Goal: Information Seeking & Learning: Learn about a topic

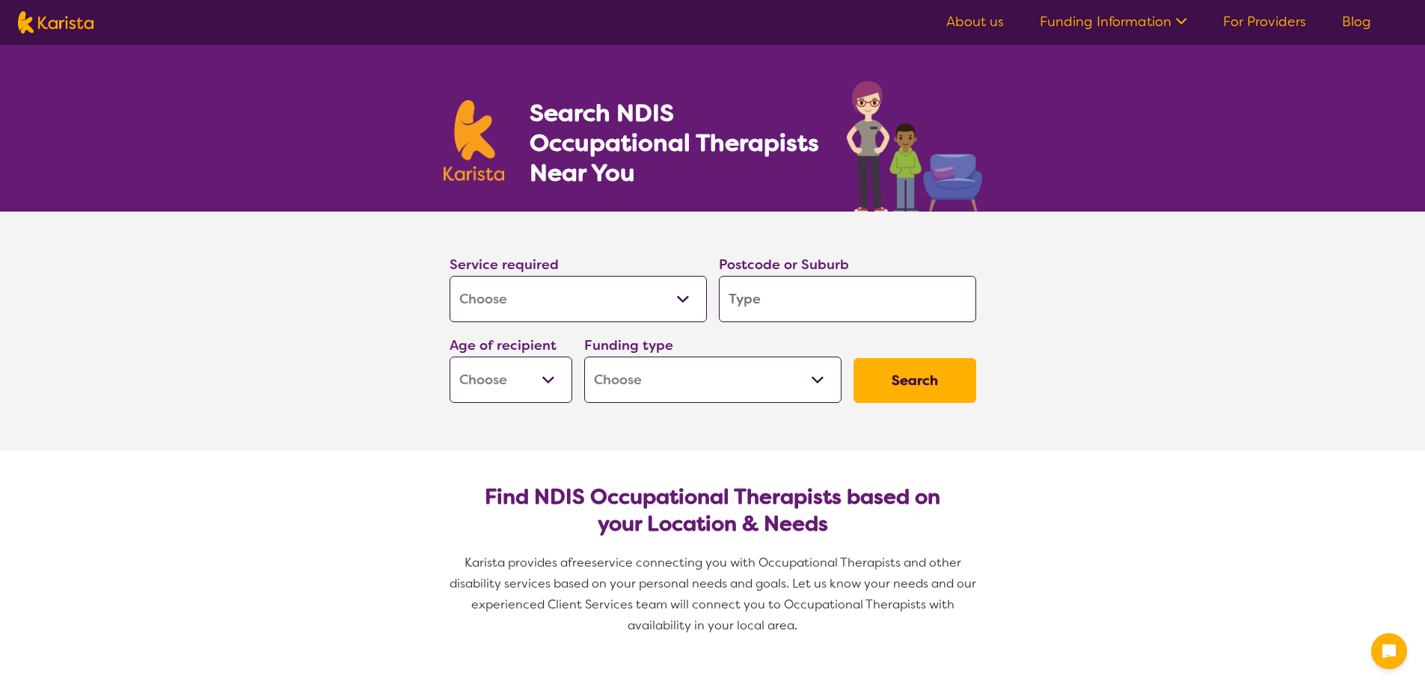
select select "[MEDICAL_DATA]"
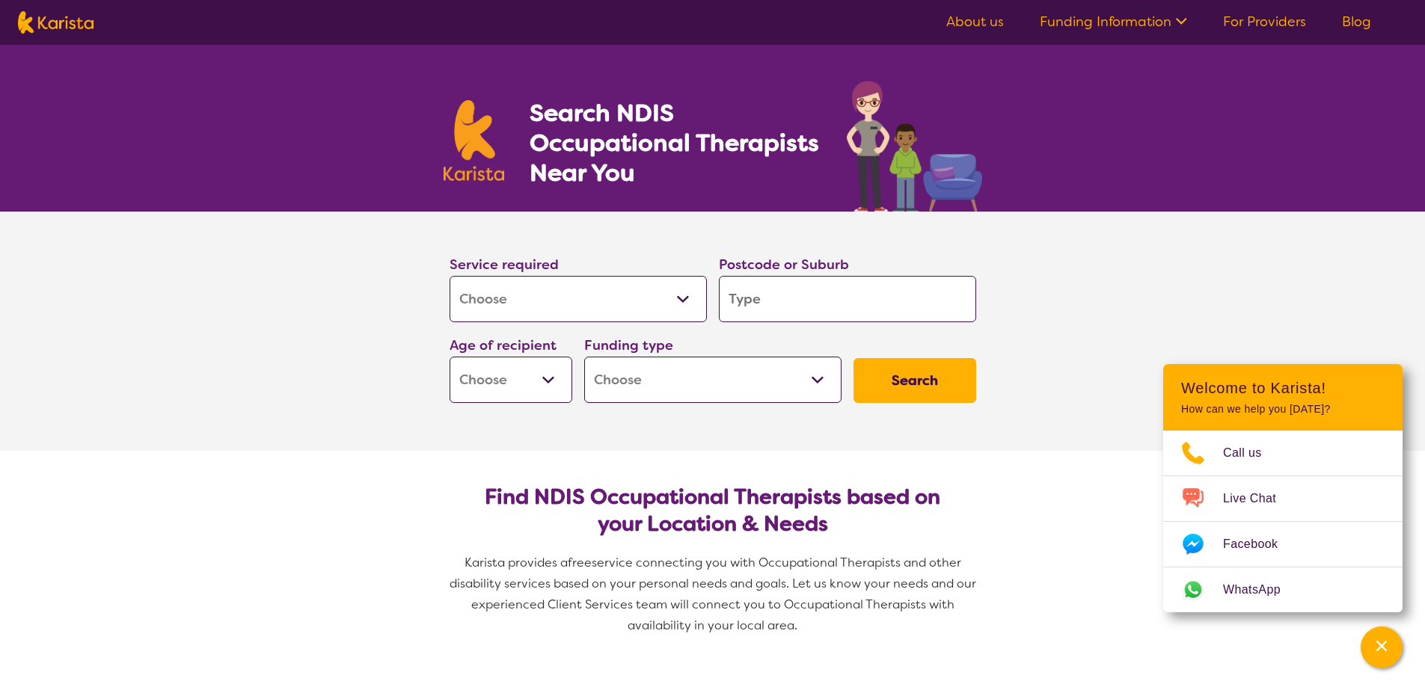
click at [805, 314] on input "search" at bounding box center [847, 299] width 257 height 46
type input "3"
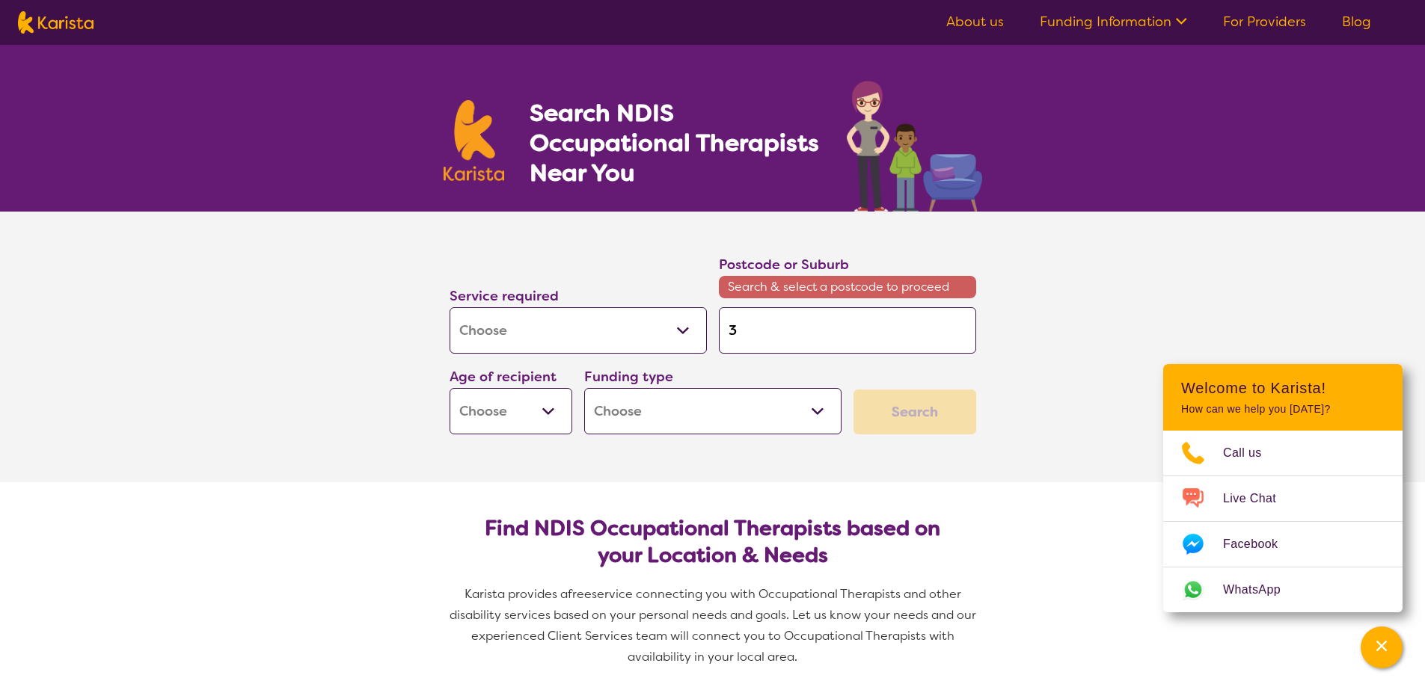
type input "30"
type input "307"
type input "3075"
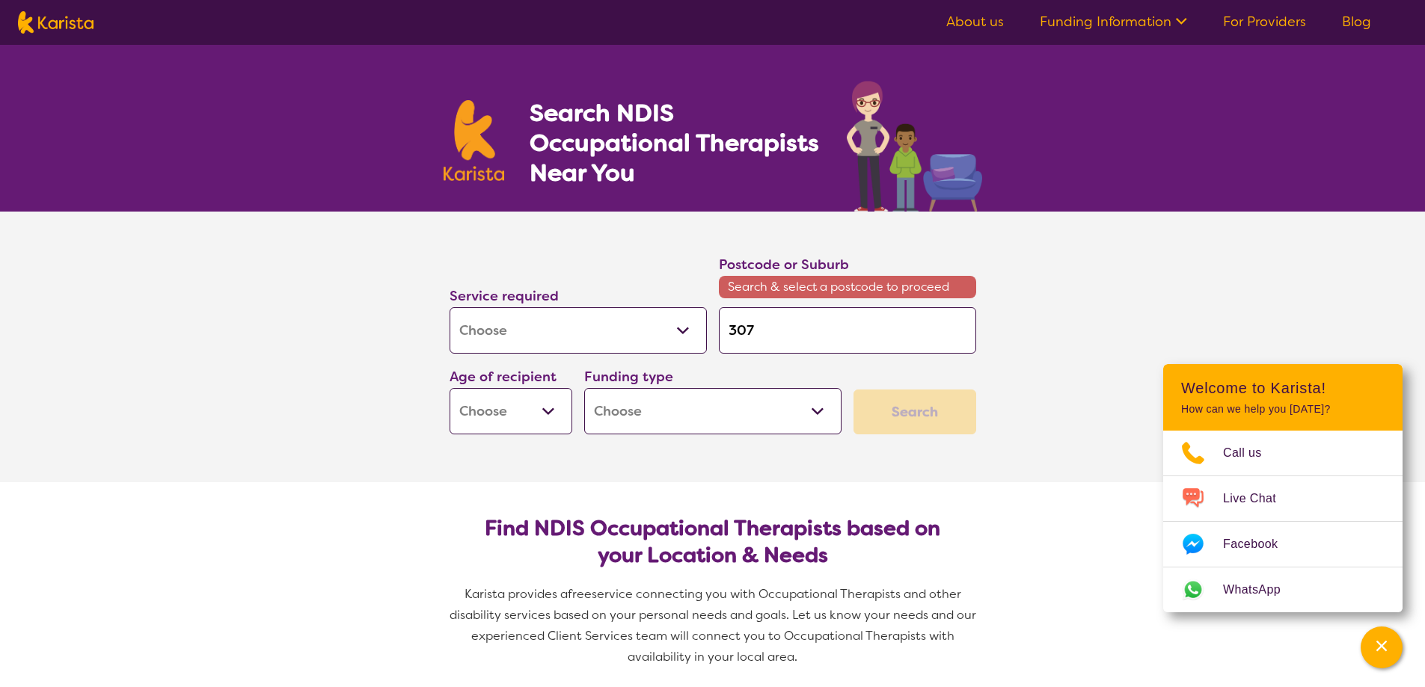
type input "3075"
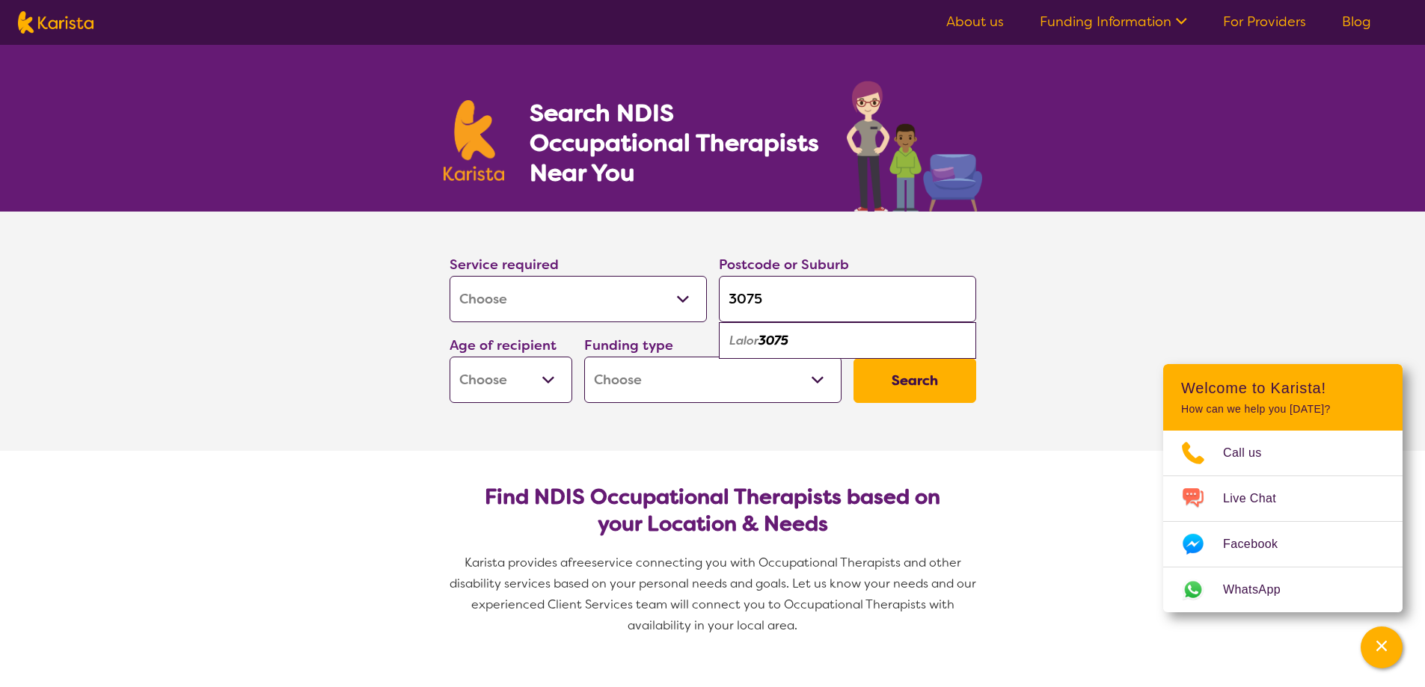
type input "3075"
click at [818, 346] on div "Lalor 3075" at bounding box center [847, 341] width 242 height 28
click at [543, 387] on select "Early Childhood - 0 to 9 Child - 10 to 11 Adolescent - 12 to 17 Adult - 18 to 6…" at bounding box center [511, 380] width 123 height 46
select select "EC"
click at [450, 357] on select "Early Childhood - 0 to 9 Child - 10 to 11 Adolescent - 12 to 17 Adult - 18 to 6…" at bounding box center [511, 380] width 123 height 46
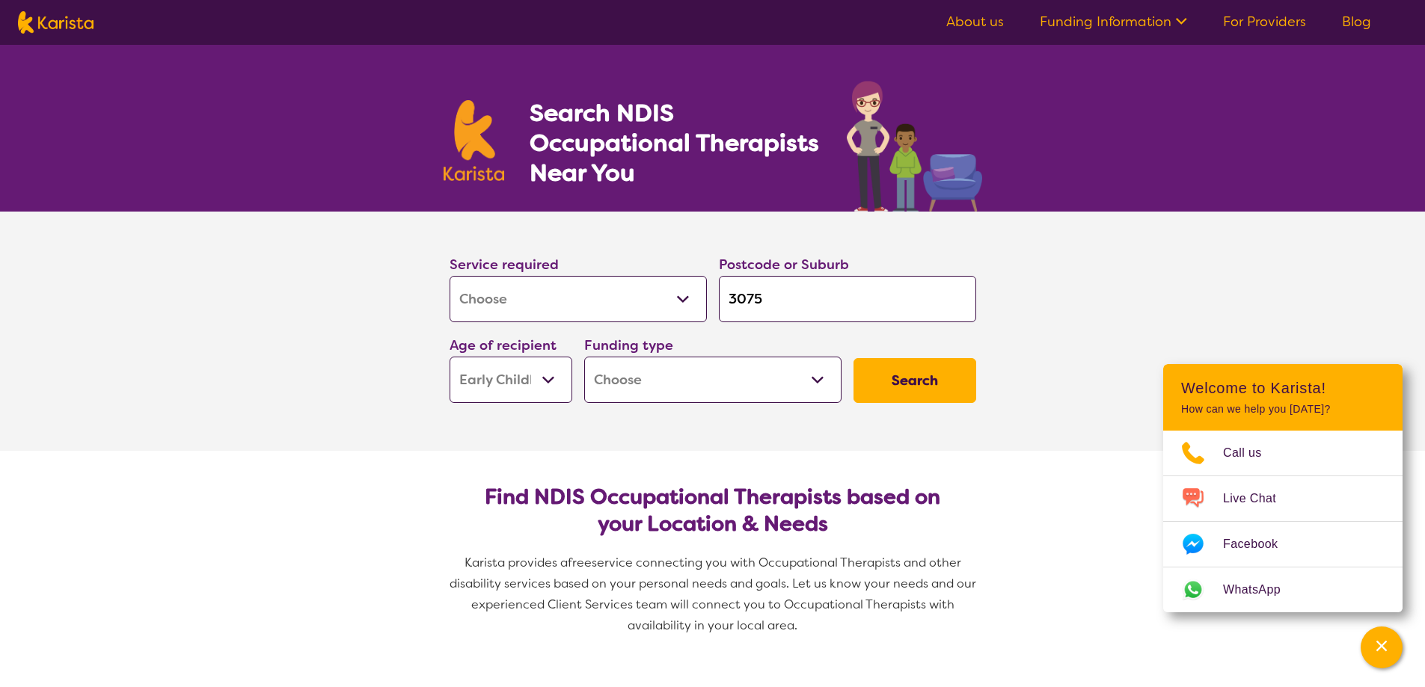
select select "EC"
click at [666, 384] on select "Home Care Package (HCP) National Disability Insurance Scheme (NDIS) I don't know" at bounding box center [712, 380] width 257 height 46
select select "NDIS"
click at [584, 357] on select "Home Care Package (HCP) National Disability Insurance Scheme (NDIS) I don't know" at bounding box center [712, 380] width 257 height 46
select select "NDIS"
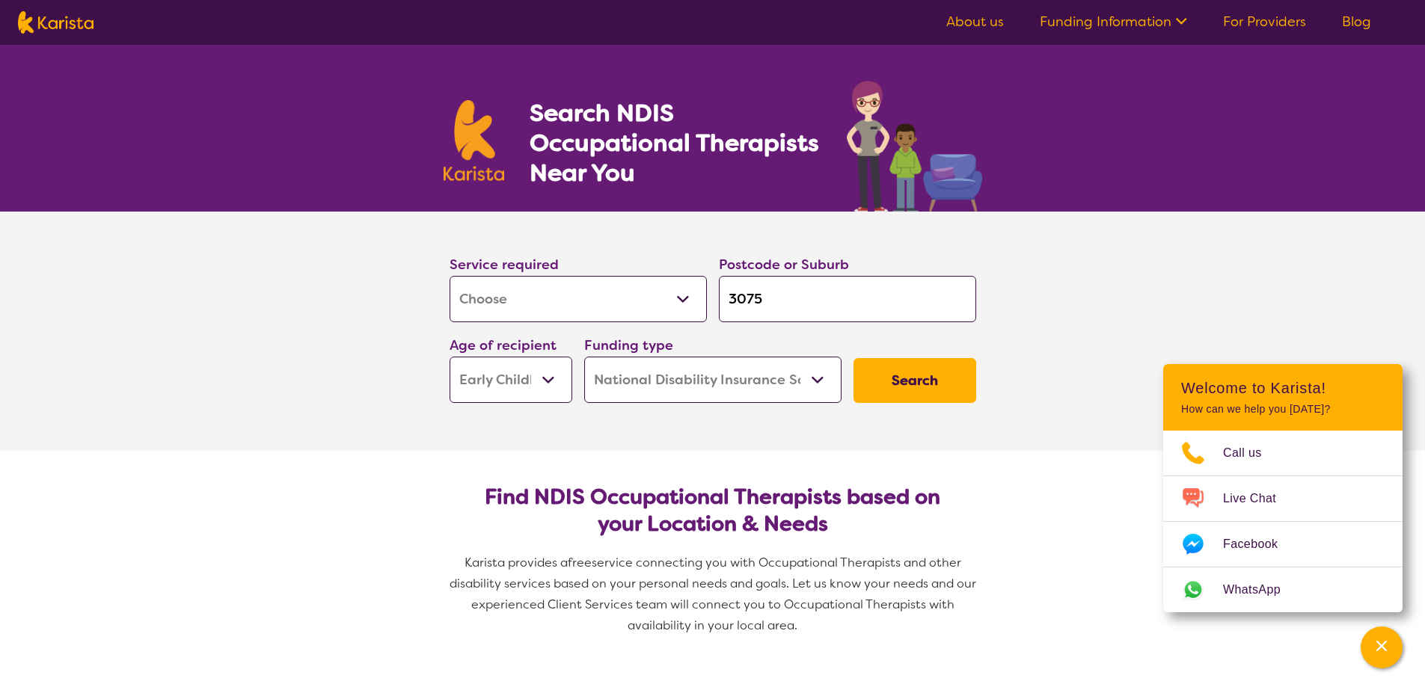
click at [956, 377] on button "Search" at bounding box center [914, 380] width 123 height 45
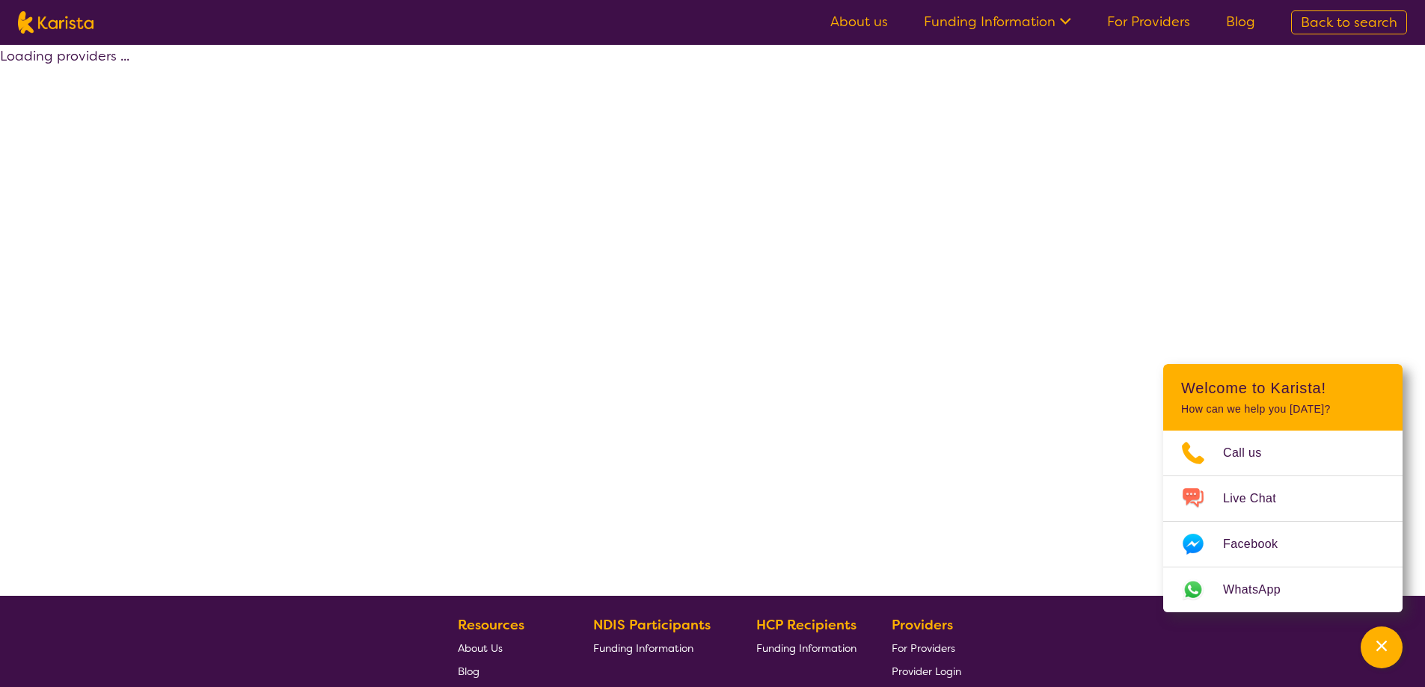
select select "by_score"
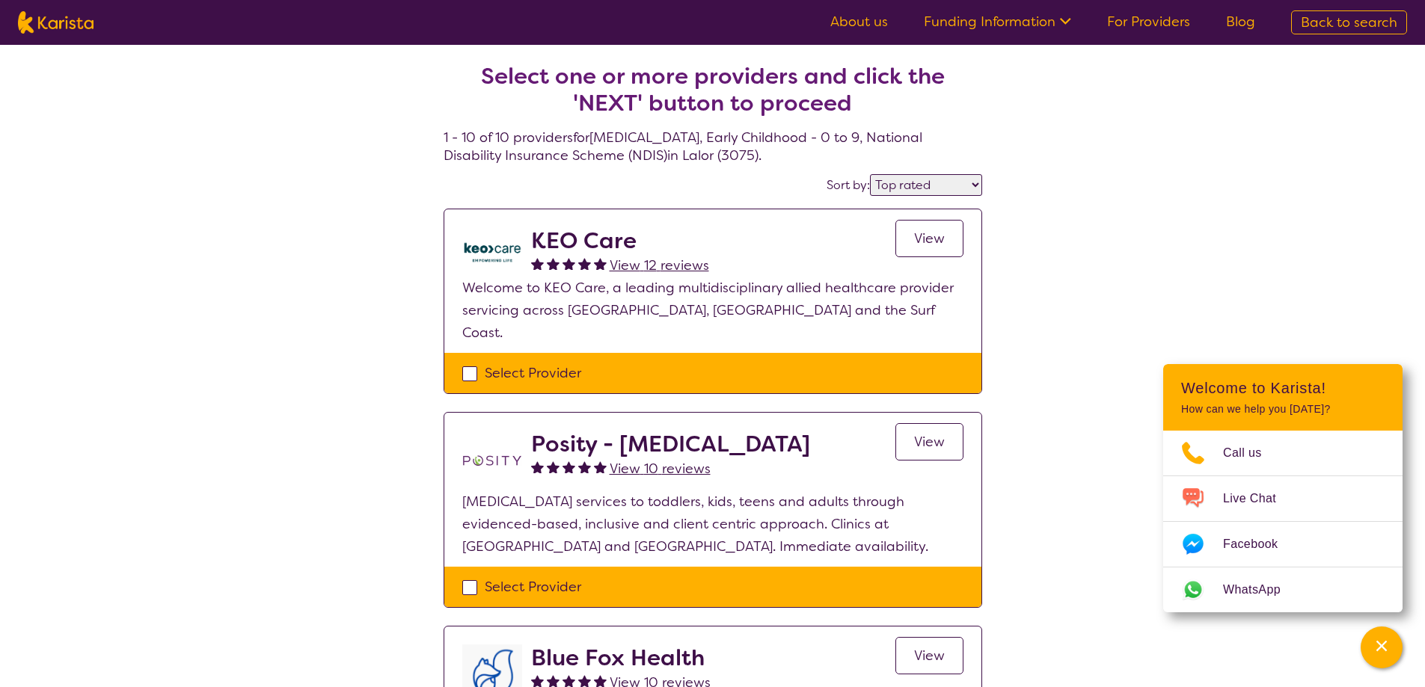
click at [909, 240] on link "View" at bounding box center [929, 238] width 68 height 37
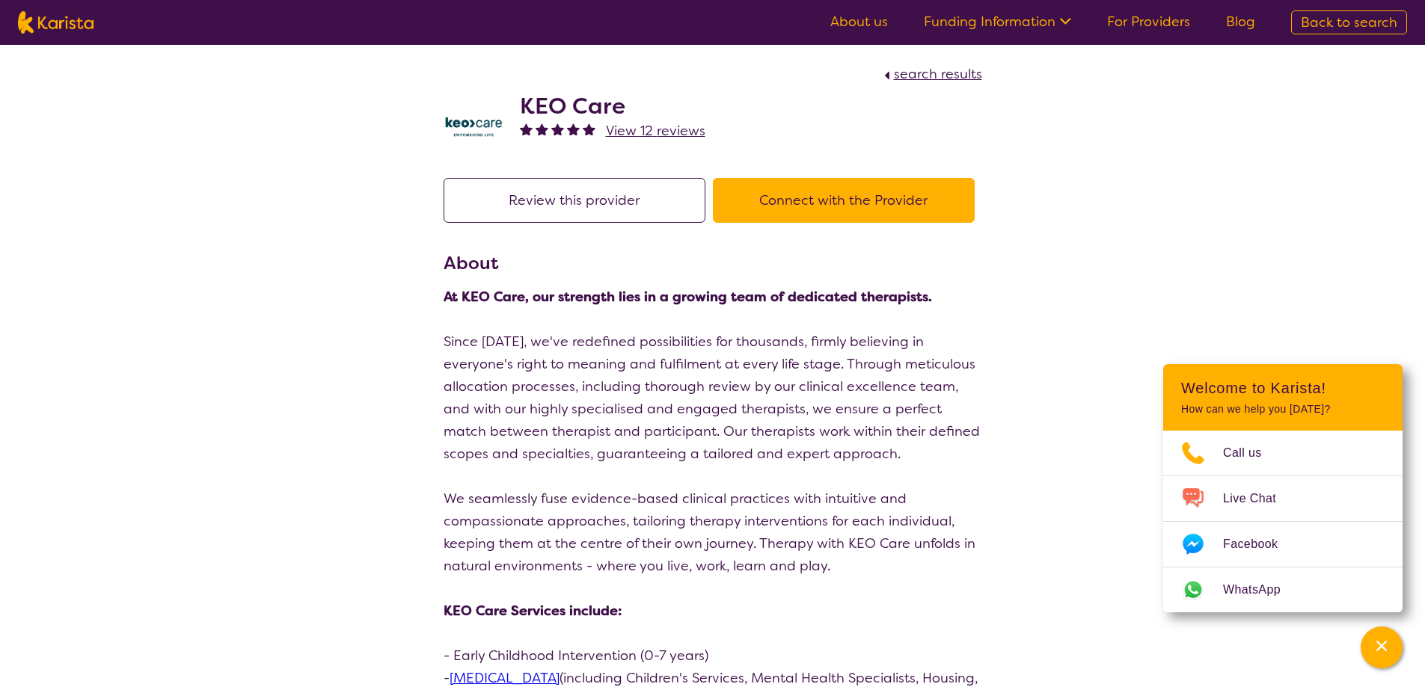
select select "by_score"
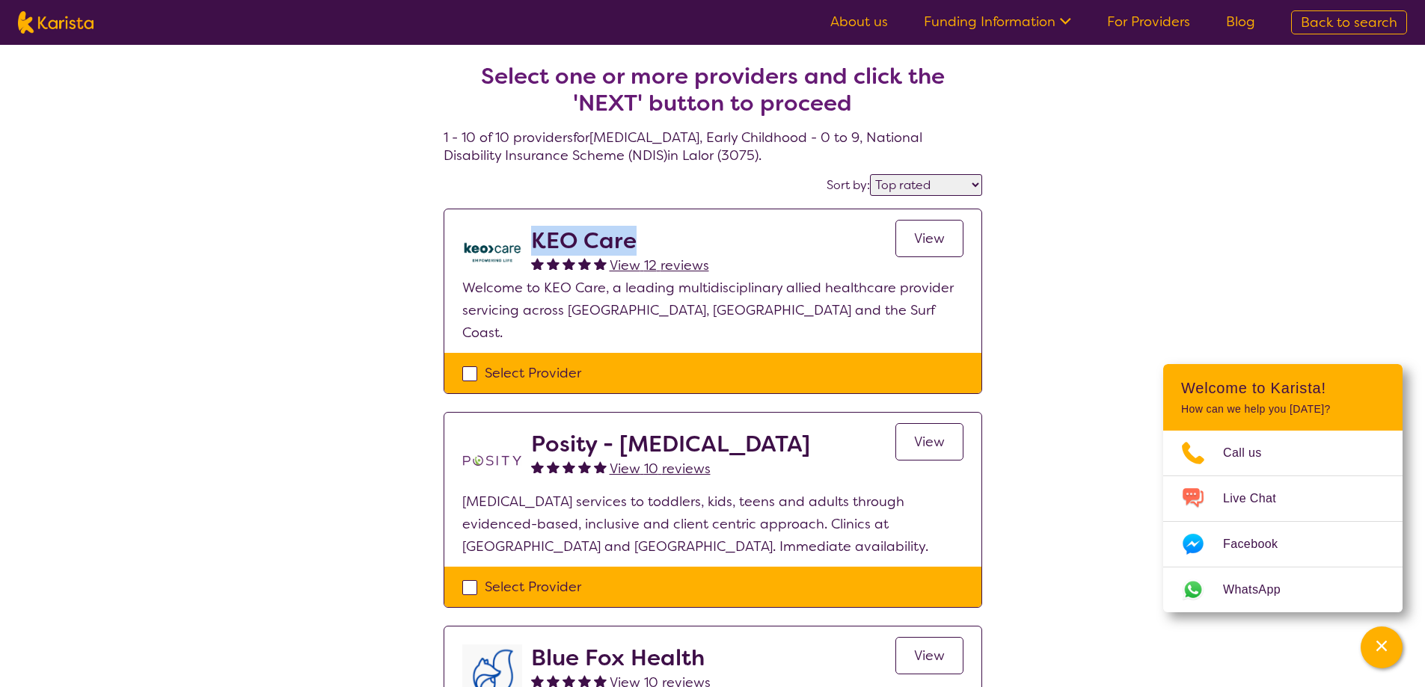
drag, startPoint x: 633, startPoint y: 239, endPoint x: 536, endPoint y: 241, distance: 97.2
click at [536, 241] on h2 "KEO Care" at bounding box center [620, 240] width 178 height 27
copy h2 "KEO Care"
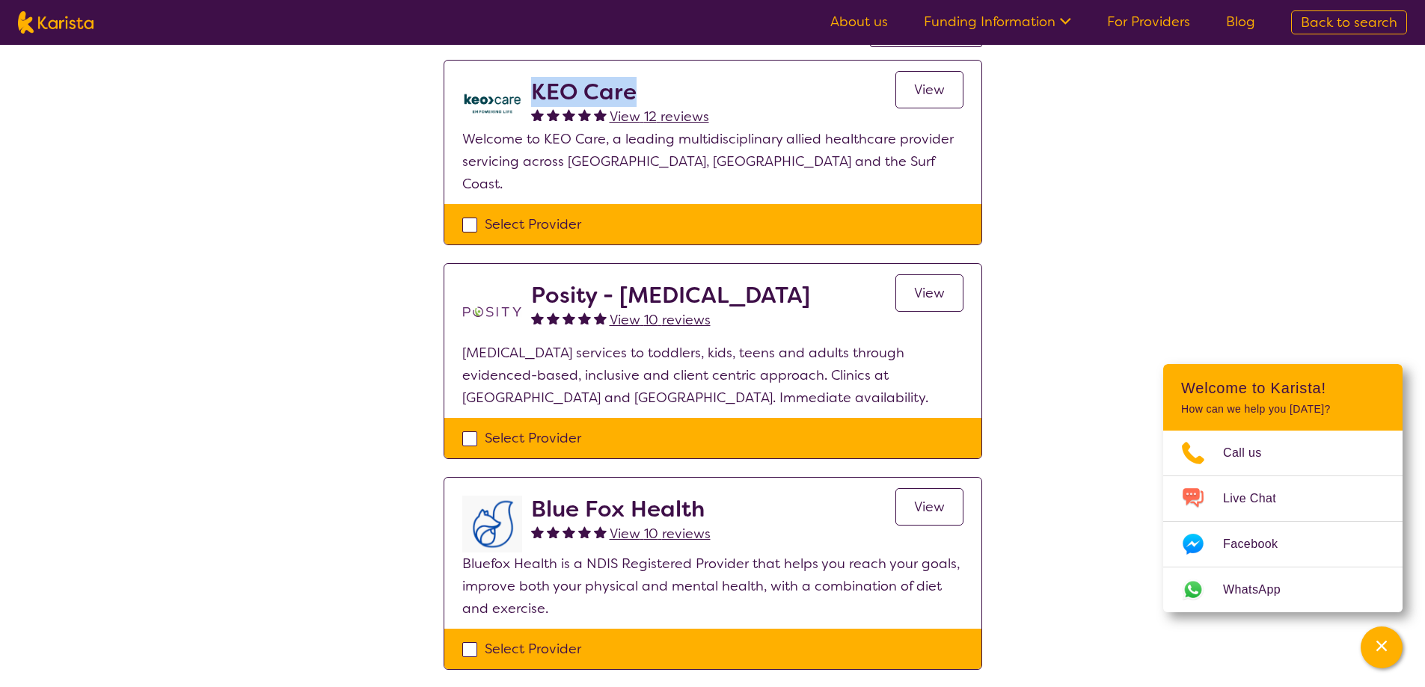
scroll to position [150, 0]
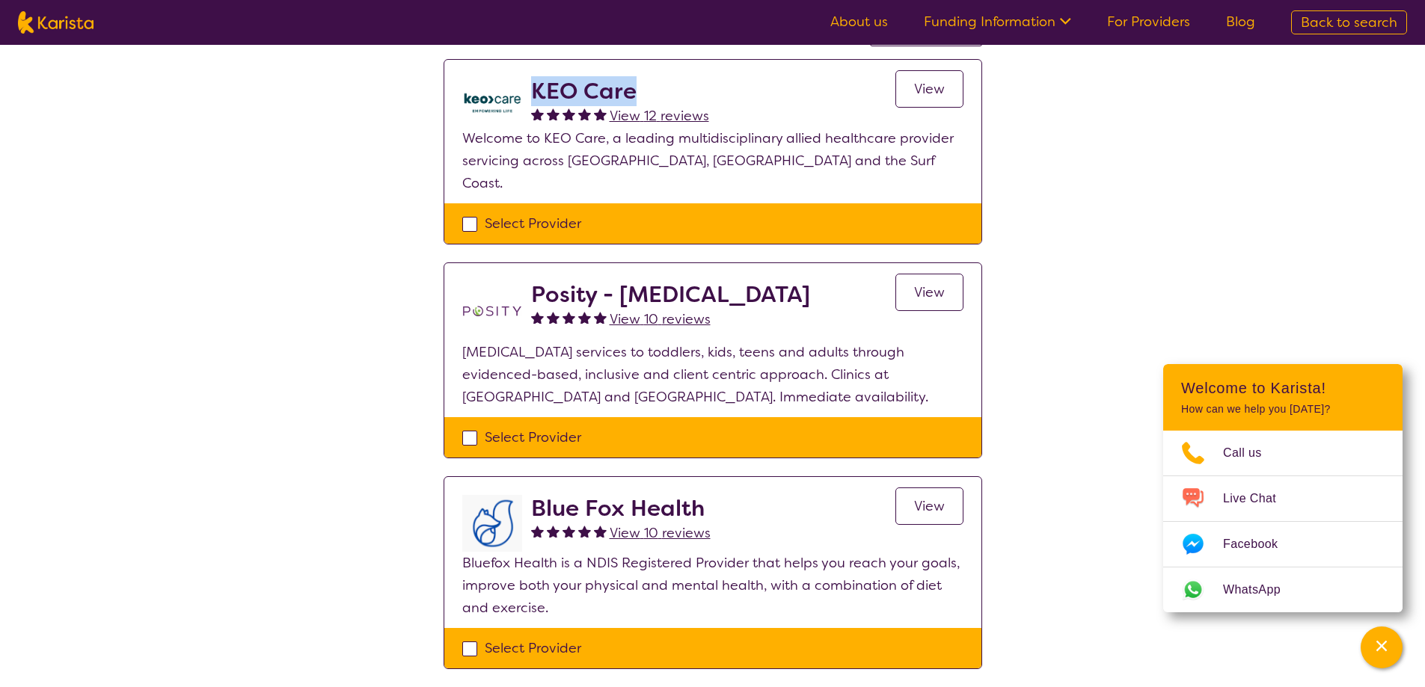
drag, startPoint x: 844, startPoint y: 273, endPoint x: 533, endPoint y: 275, distance: 311.2
click at [533, 281] on h2 "Posity - [MEDICAL_DATA]" at bounding box center [670, 294] width 279 height 27
copy h2 "Posity - Occupational Therap"
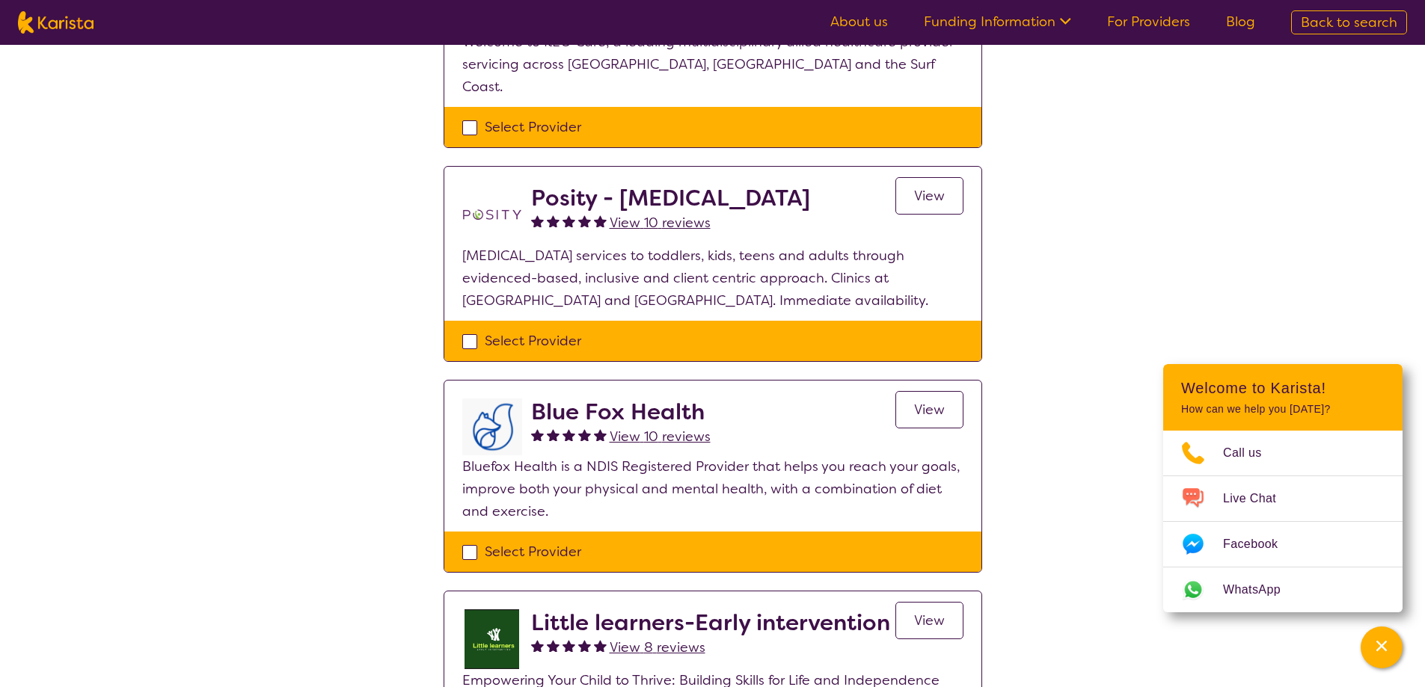
scroll to position [299, 0]
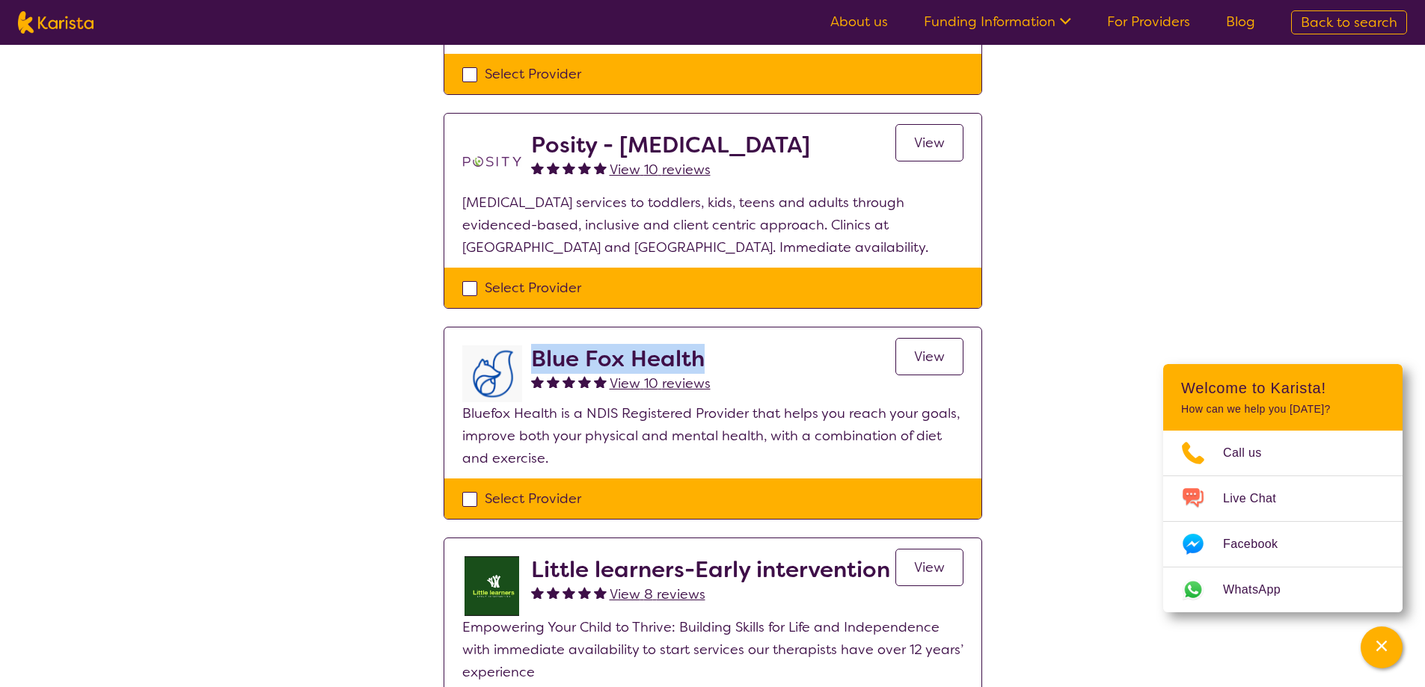
drag, startPoint x: 727, startPoint y: 340, endPoint x: 527, endPoint y: 343, distance: 199.7
click at [527, 346] on div "Blue Fox Health View 10 reviews View" at bounding box center [712, 374] width 501 height 57
copy h2 "Blue Fox Health"
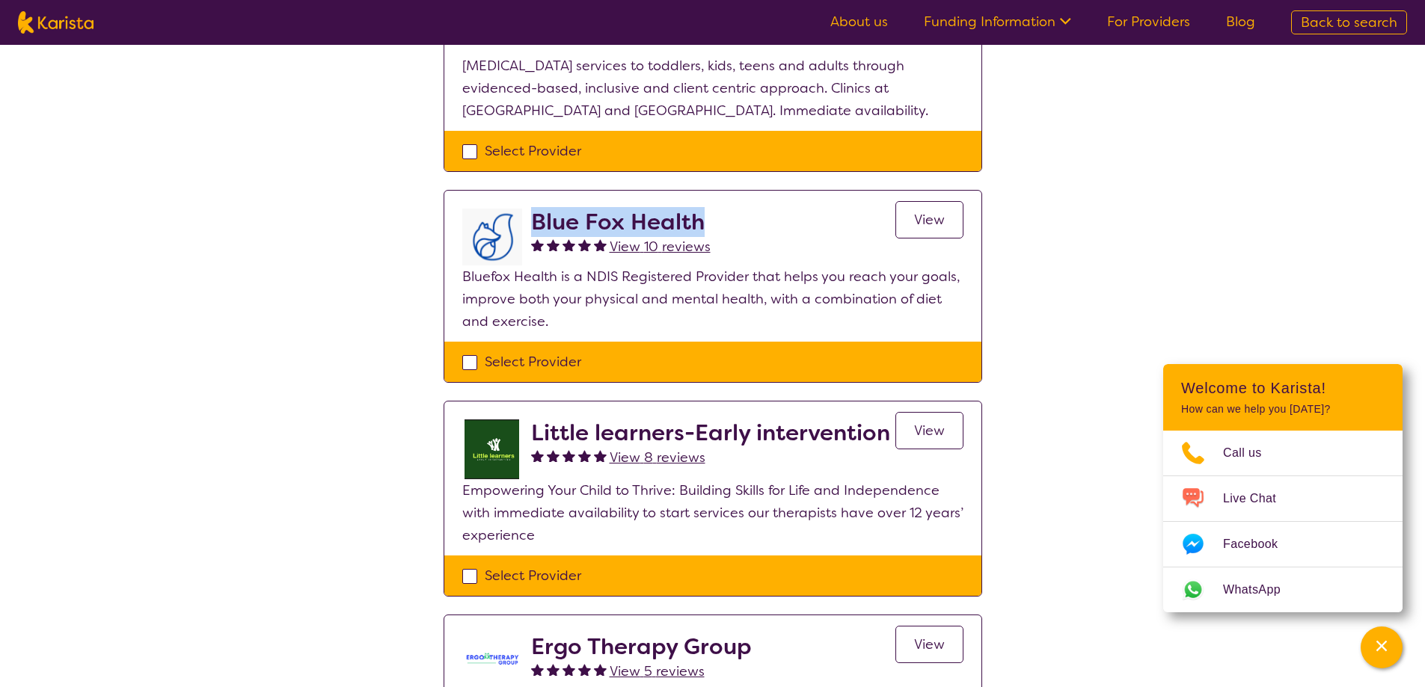
scroll to position [673, 0]
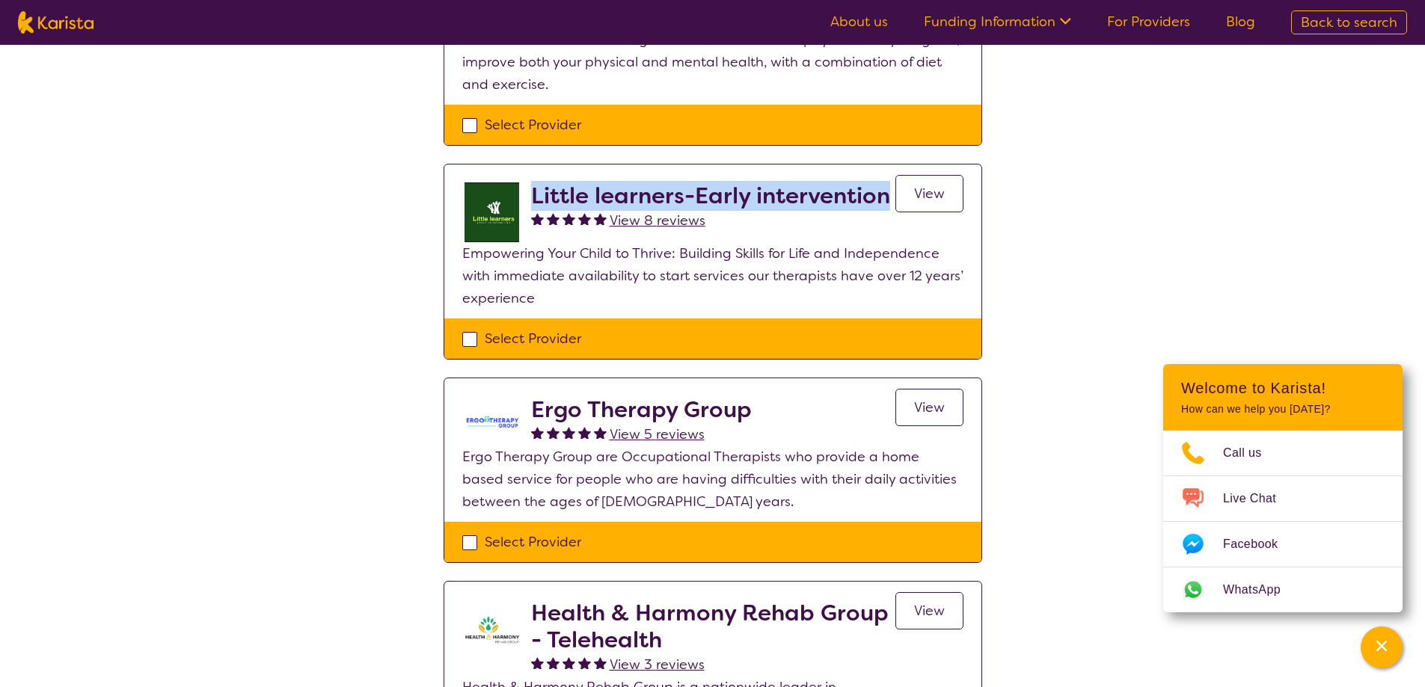
drag, startPoint x: 527, startPoint y: 166, endPoint x: 888, endPoint y: 167, distance: 361.3
click at [888, 183] on div "Little learners-Early intervention View 8 reviews View" at bounding box center [712, 213] width 501 height 60
copy h2 "Little learners-Early intervention"
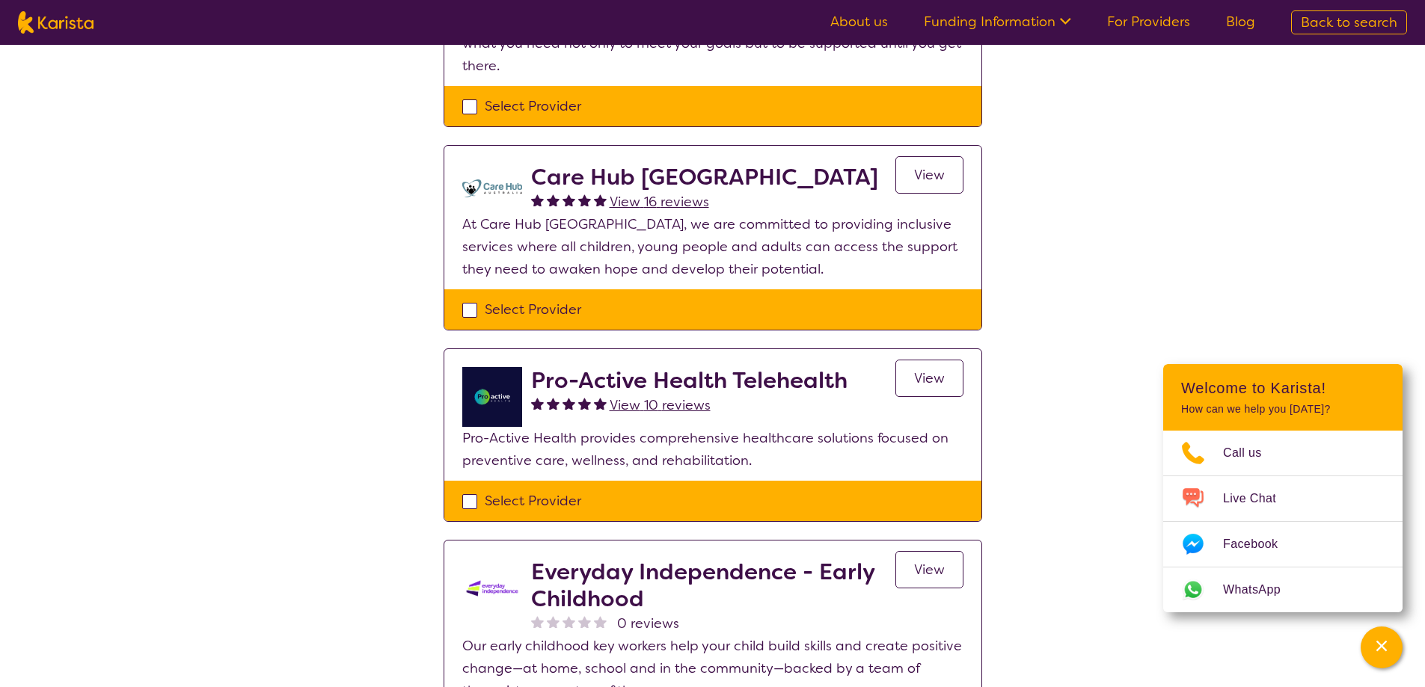
scroll to position [1720, 0]
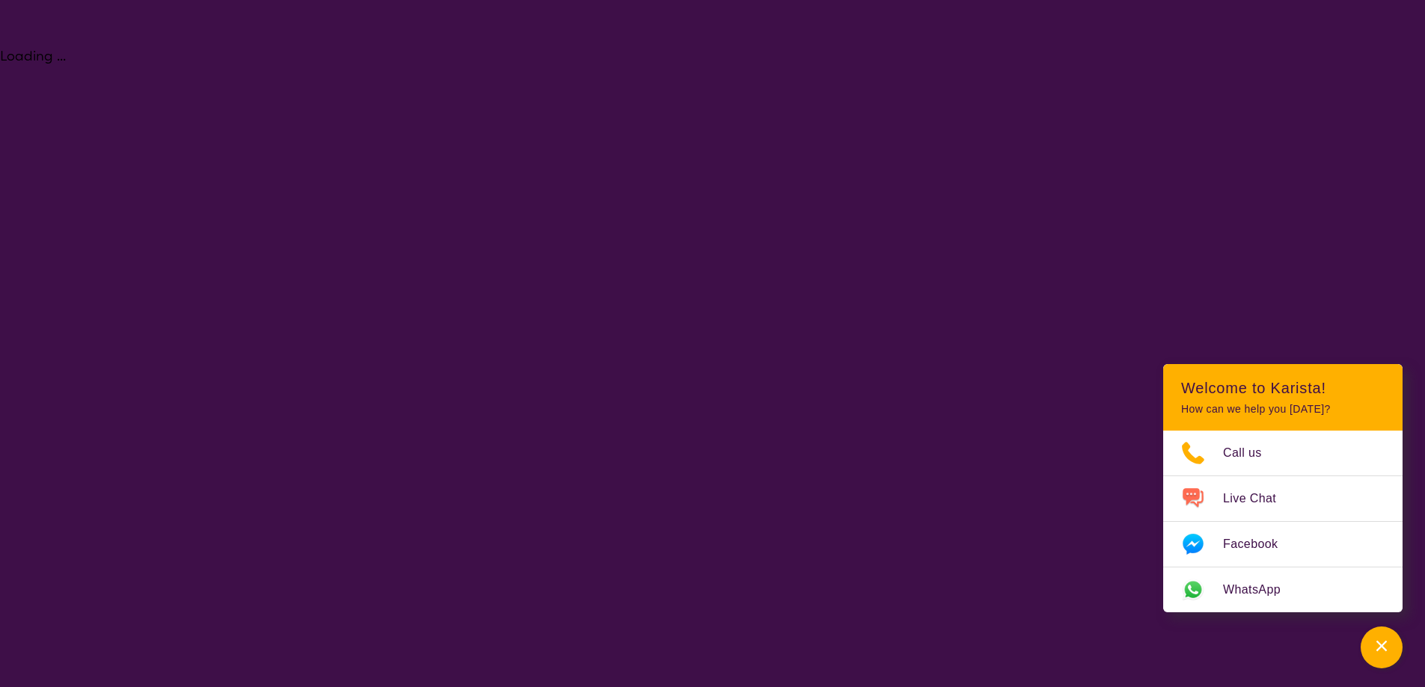
select select "[MEDICAL_DATA]"
select select "EC"
select select "NDIS"
select select "[MEDICAL_DATA]"
select select "EC"
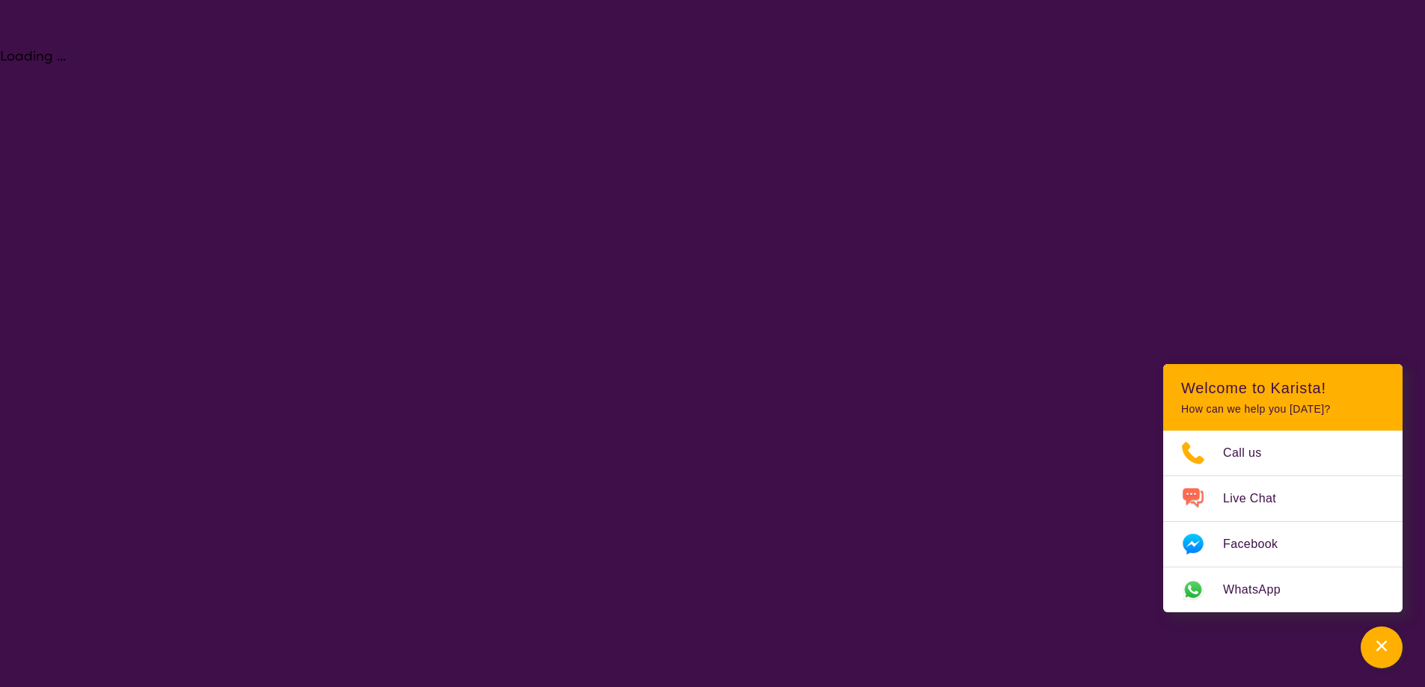
select select "NDIS"
